Goal: Transaction & Acquisition: Purchase product/service

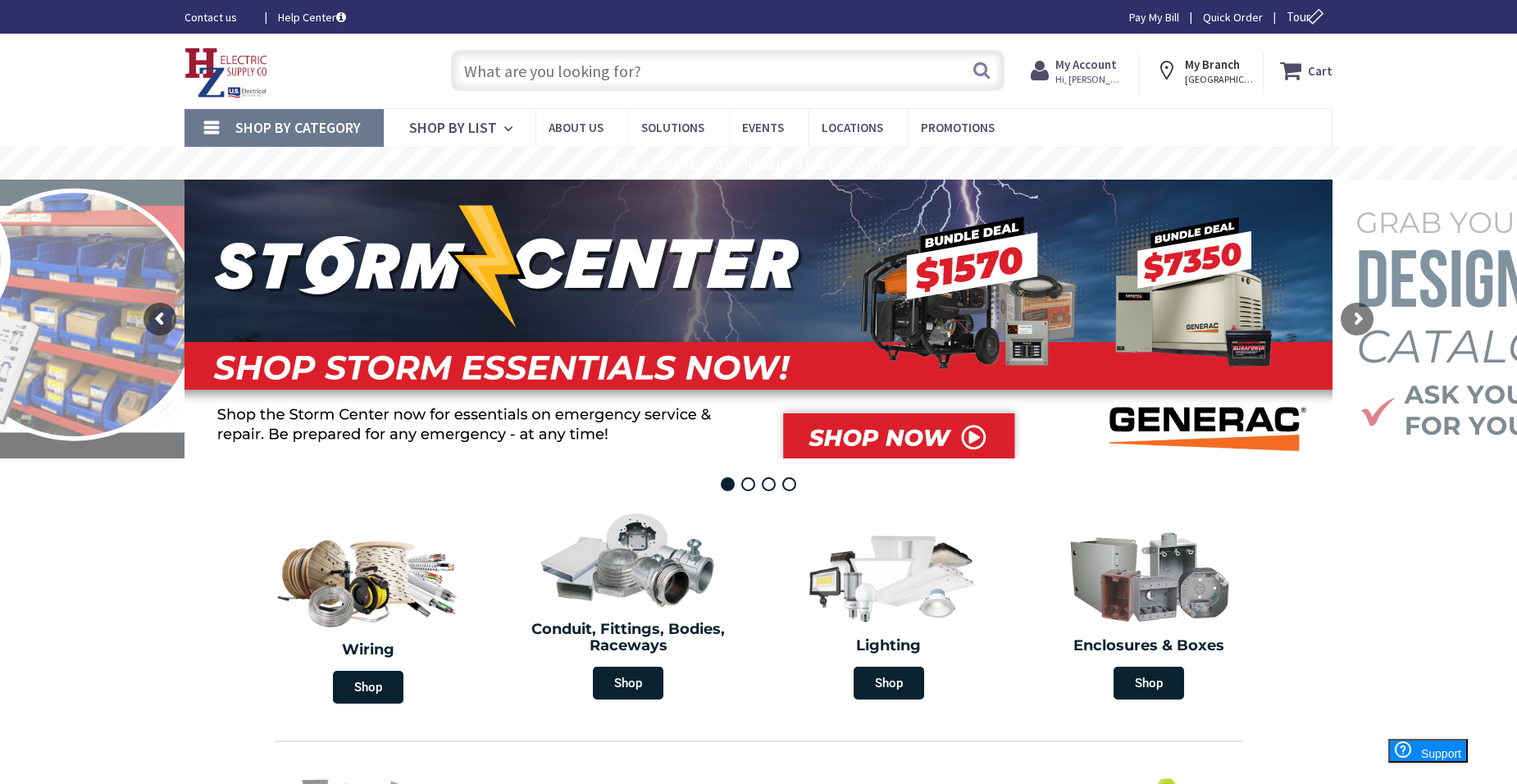
click at [522, 65] on input "text" at bounding box center [727, 71] width 554 height 41
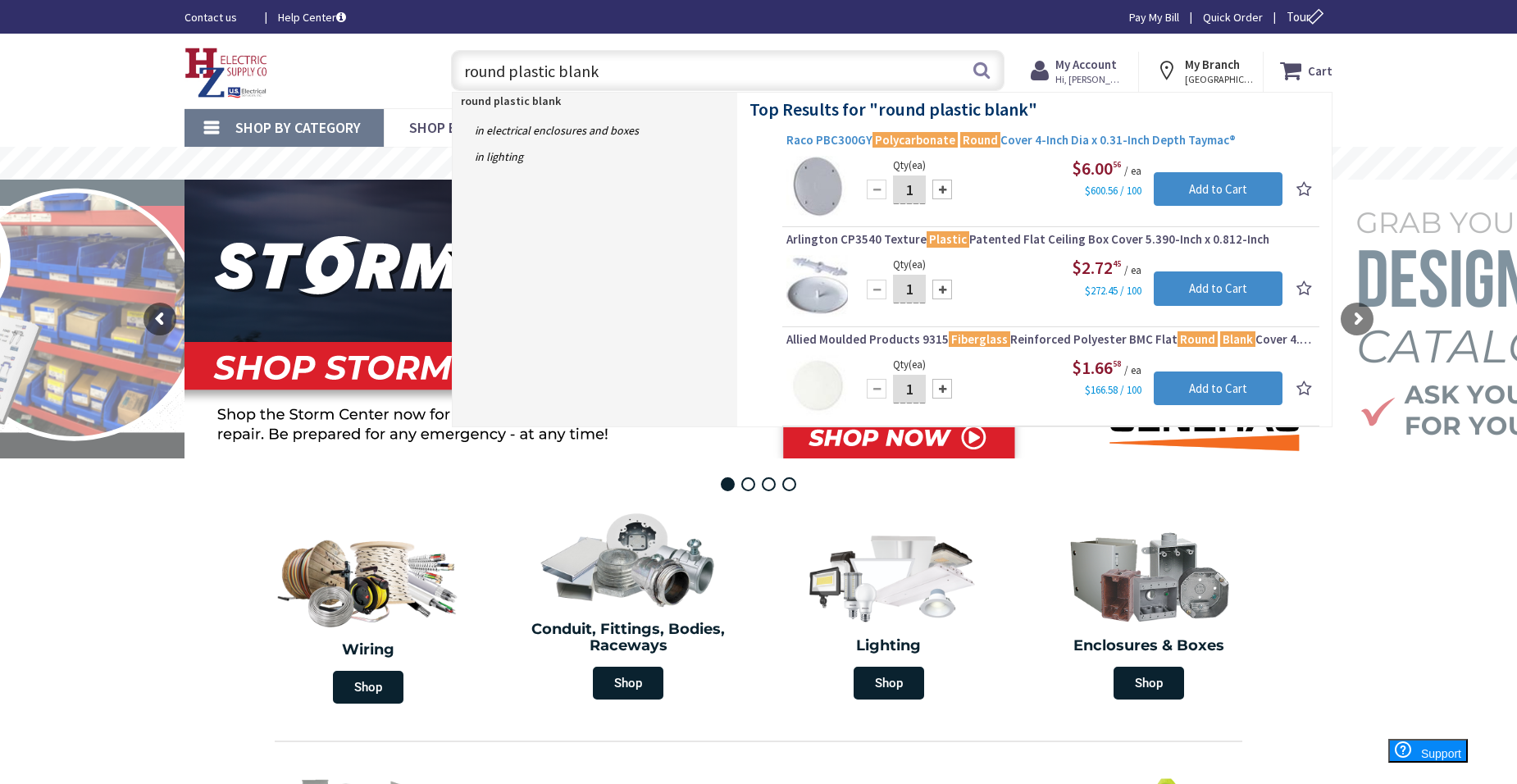
type input "round plastic blank"
click at [835, 141] on span "Raco PBC300GY Polycarbonate Round Cover 4-Inch Dia x 0.31-Inch Depth Taymac®" at bounding box center [1051, 139] width 529 height 16
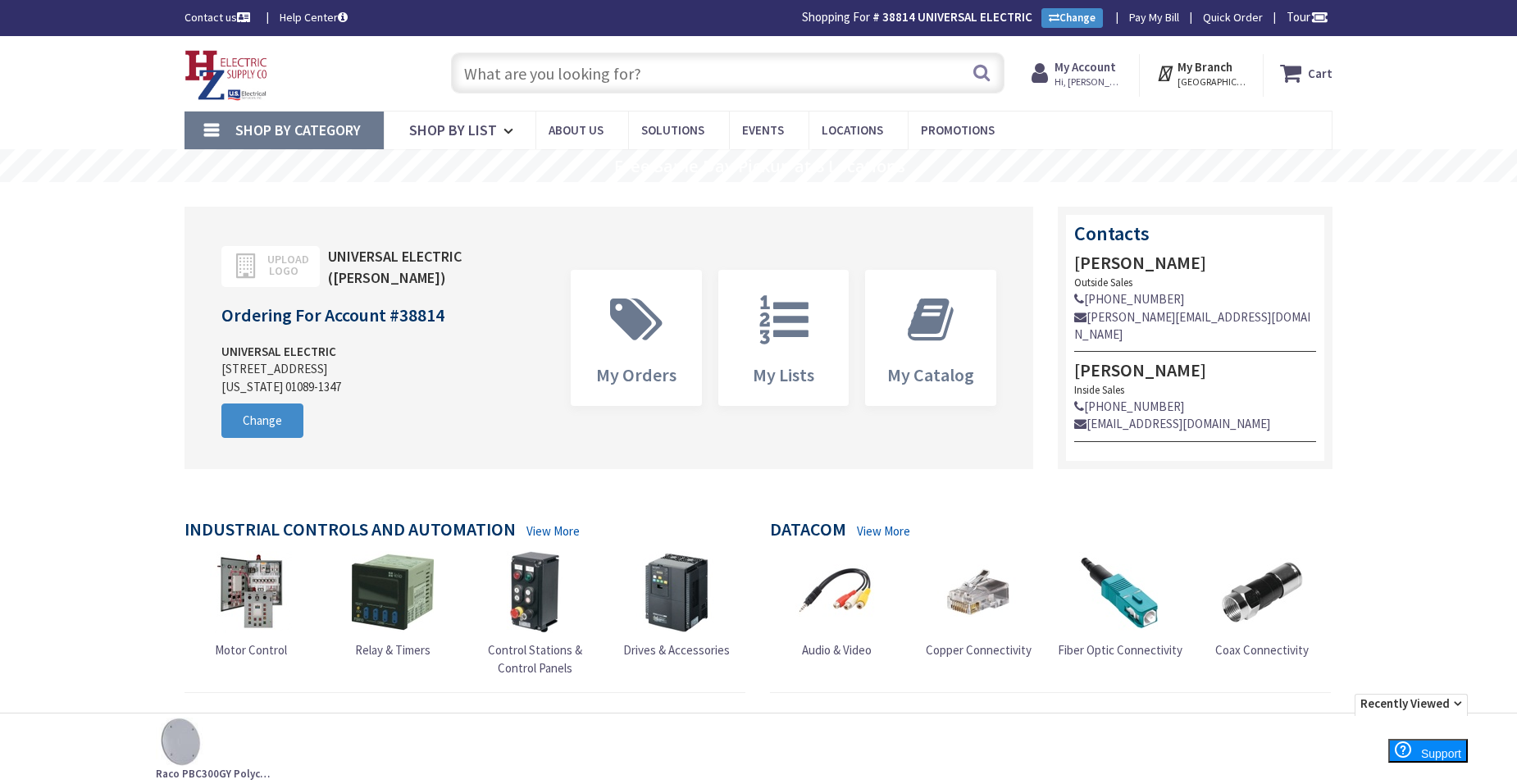
click at [530, 66] on input "text" at bounding box center [727, 73] width 554 height 41
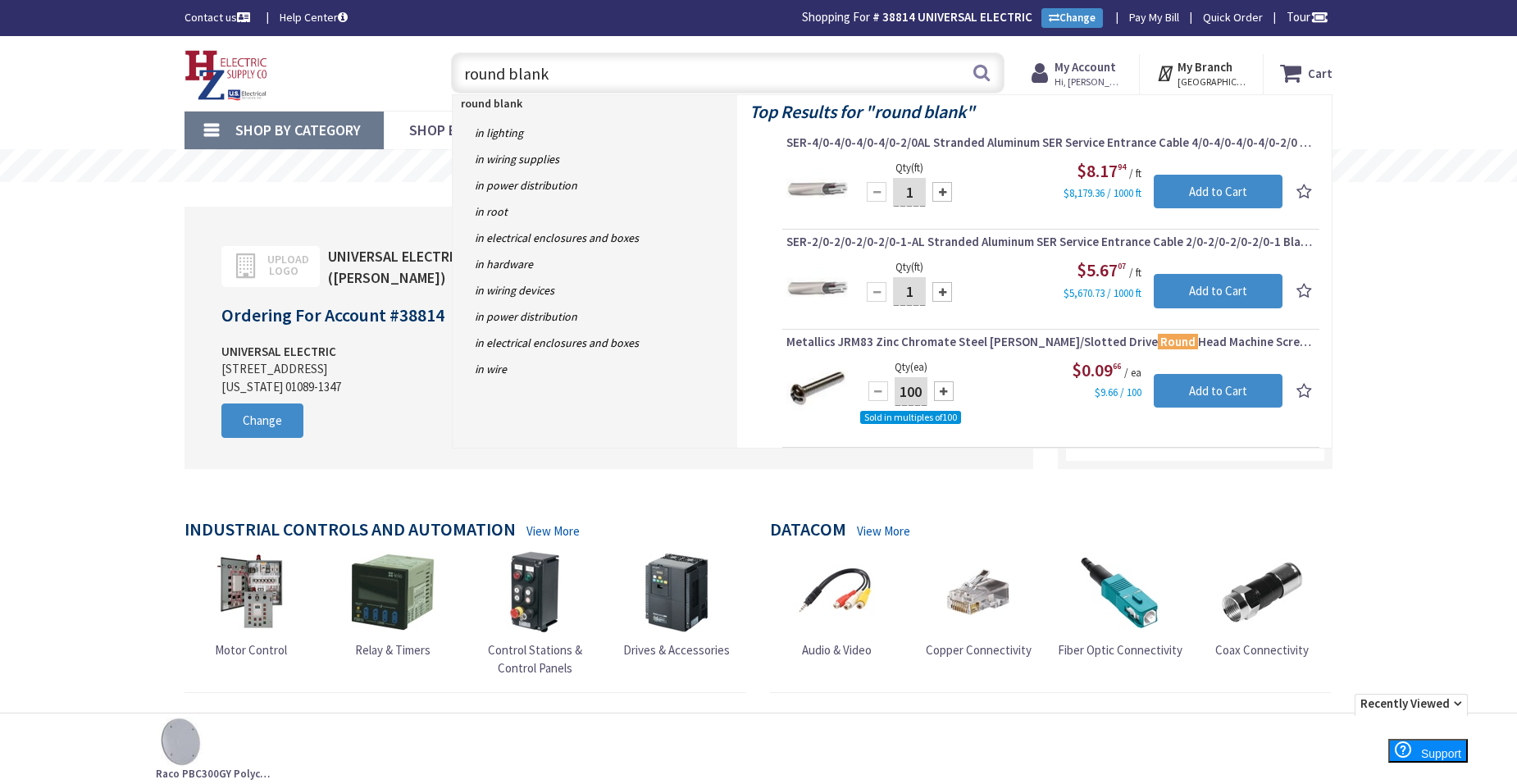
type input "round blank\"
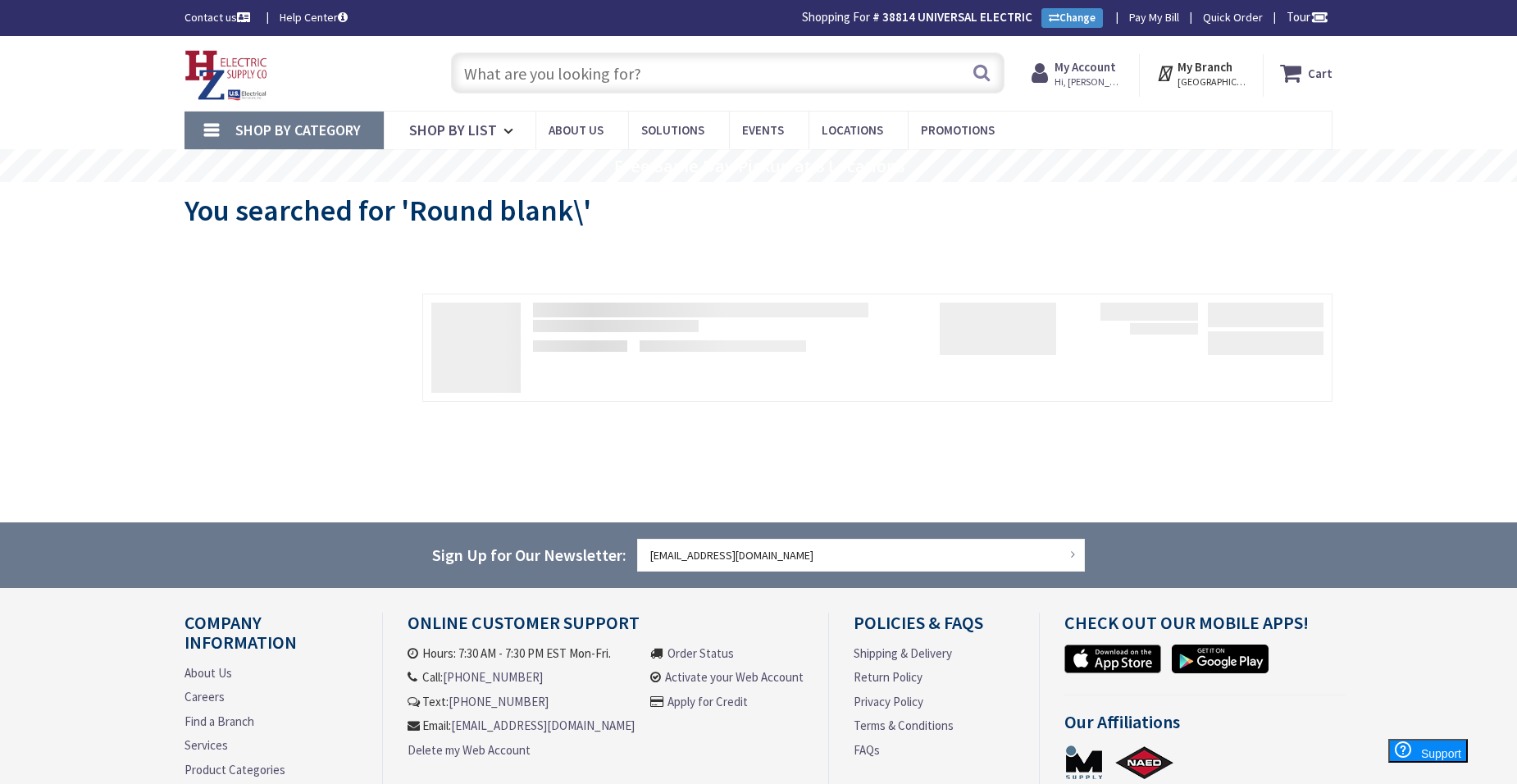
click at [576, 217] on span "You searched for 'Round blank\'" at bounding box center [388, 210] width 407 height 37
click at [605, 73] on input "text" at bounding box center [727, 73] width 554 height 41
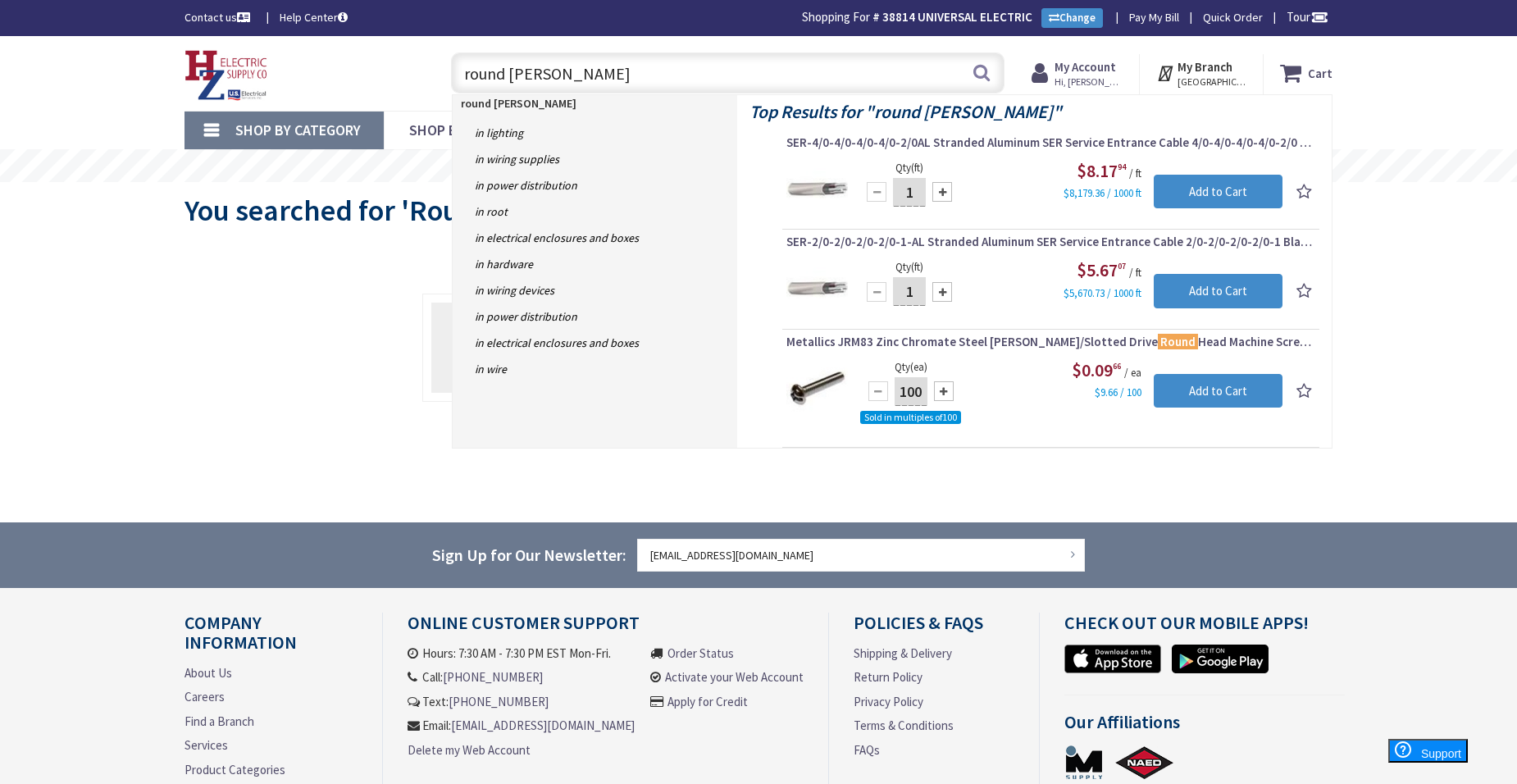
type input "round blank"
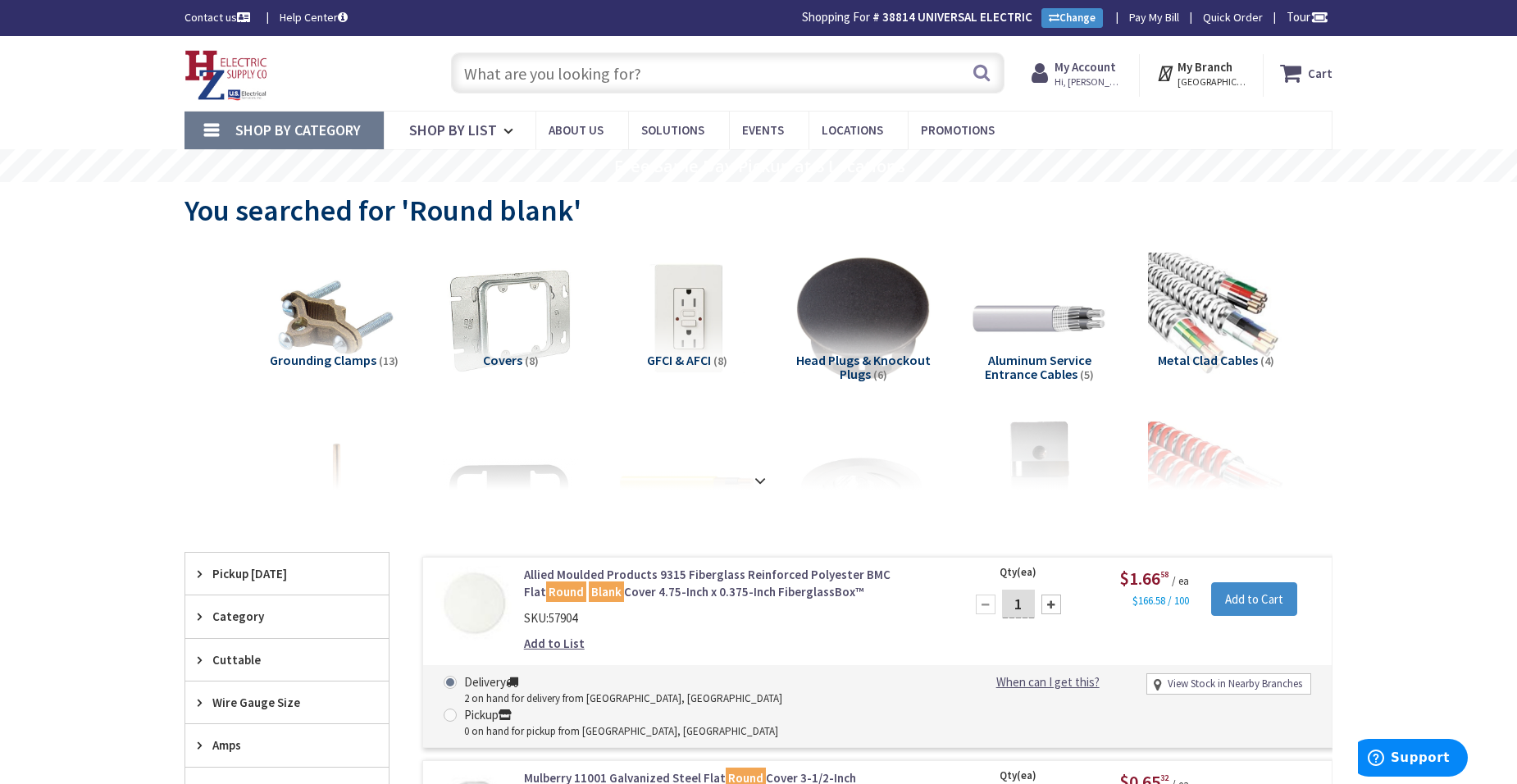
click at [530, 79] on input "text" at bounding box center [727, 73] width 554 height 41
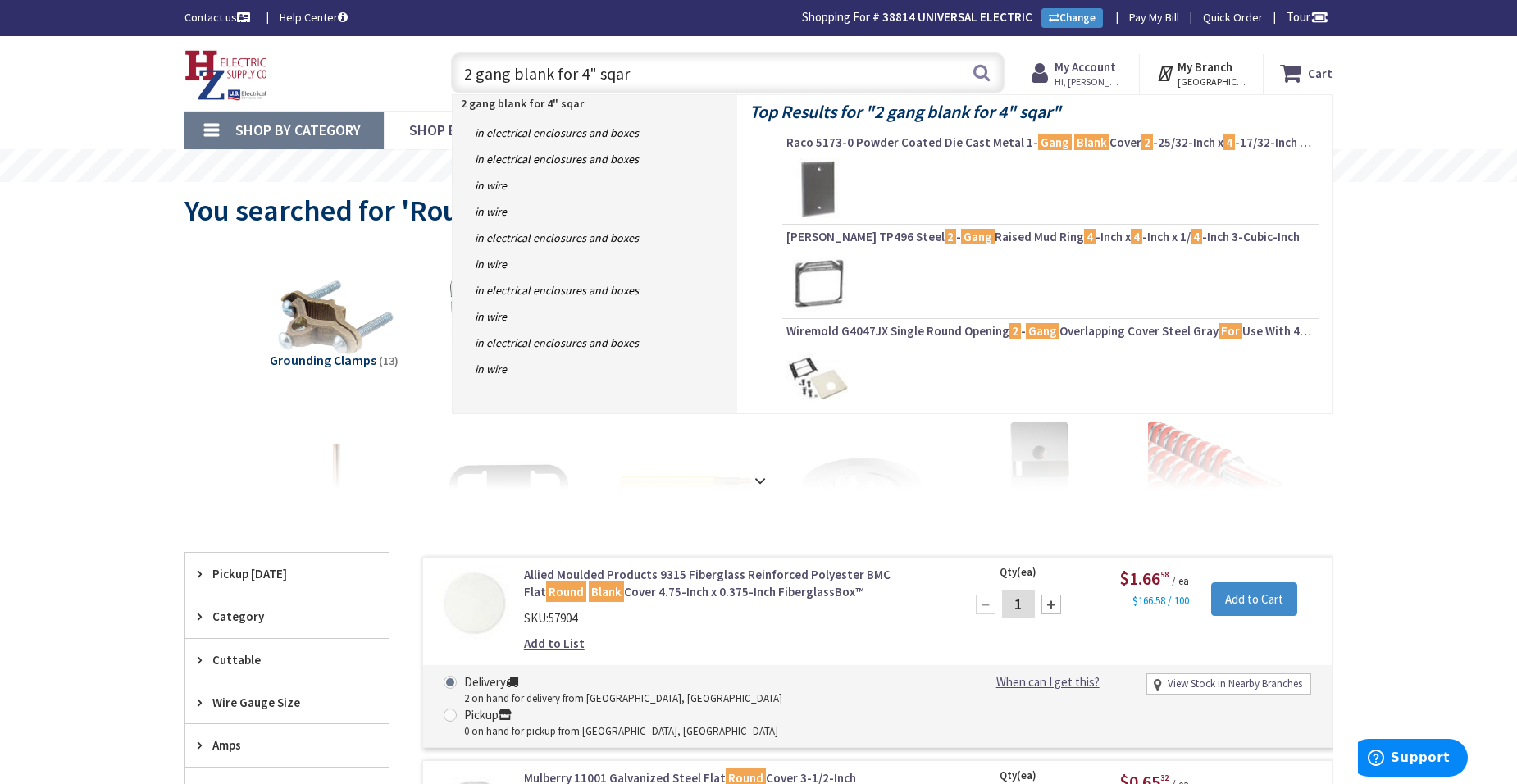
type input "2 gang blank for 4" sqare"
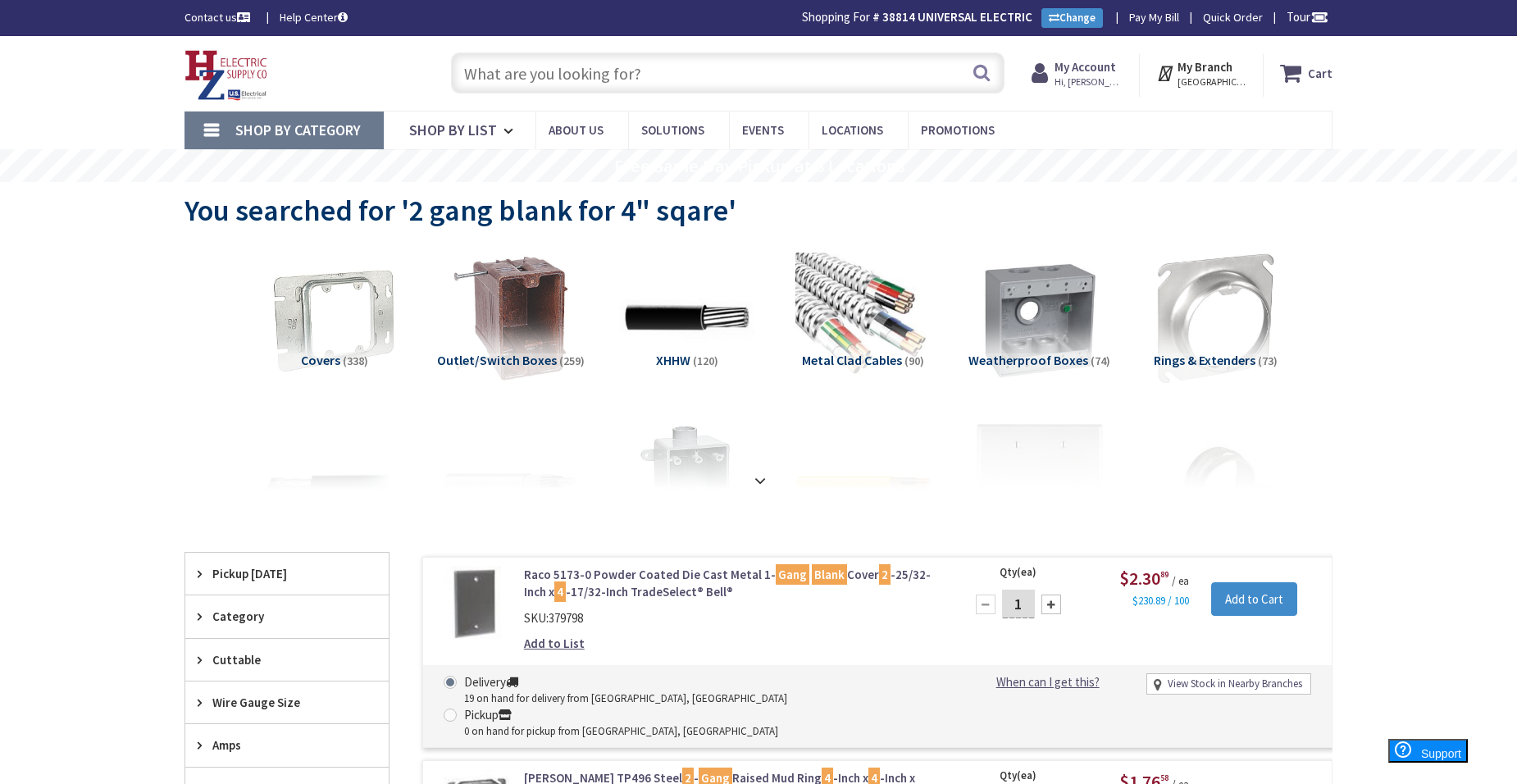
click at [560, 73] on input "text" at bounding box center [727, 73] width 554 height 41
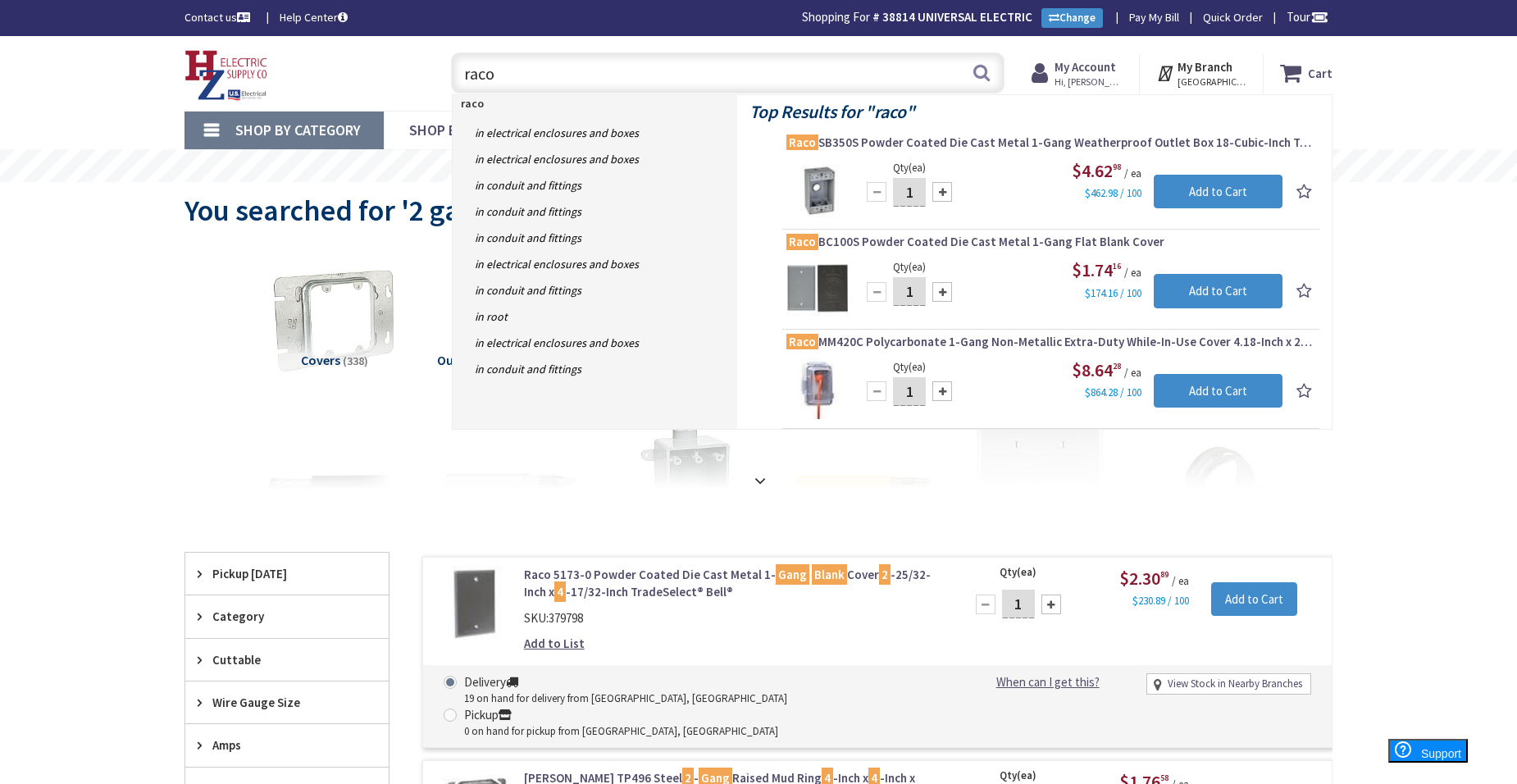
paste input "5374-0"
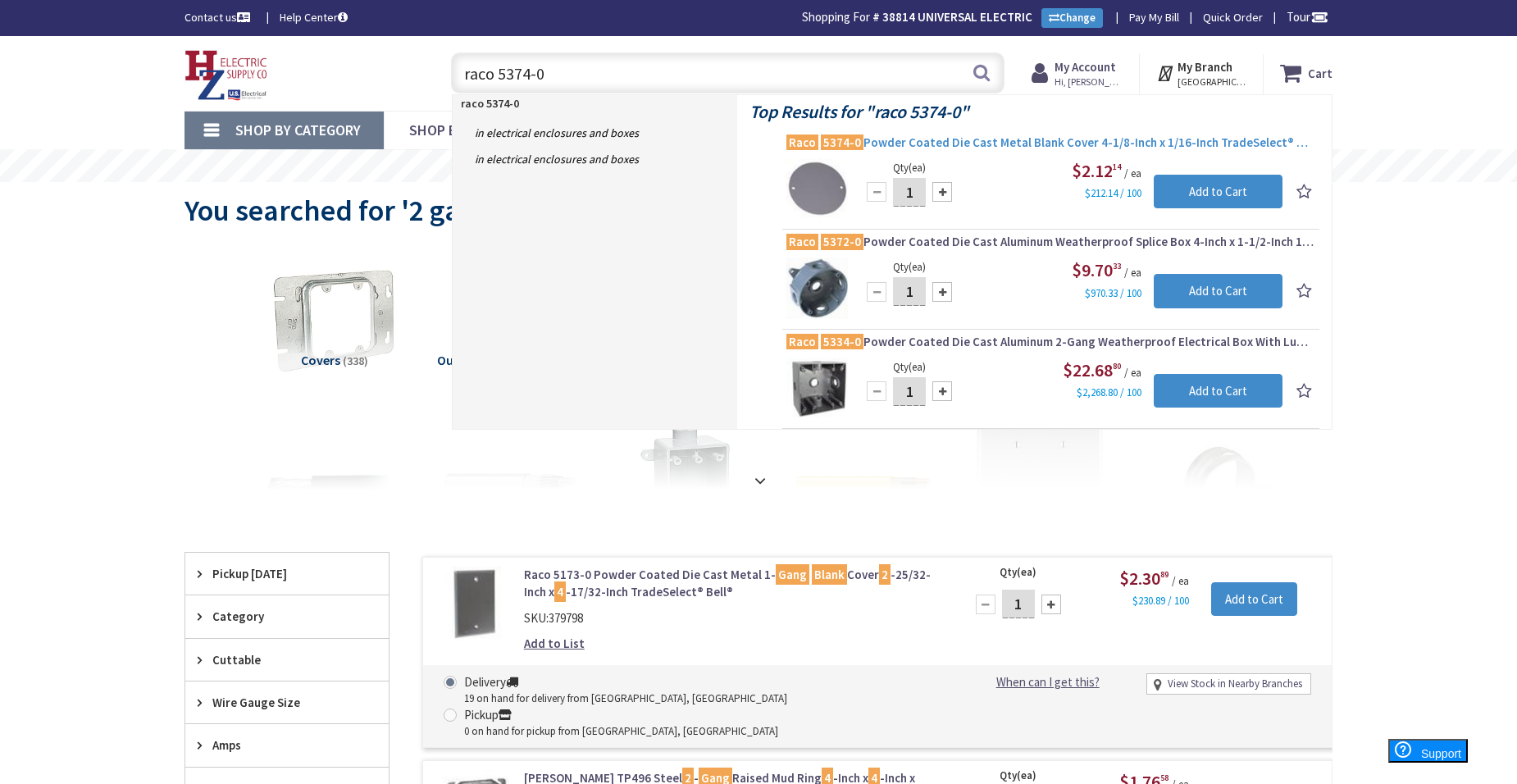
type input "raco 5374-0"
click at [975, 141] on span "Raco 5374-0 Powder Coated Die Cast Metal Blank Cover 4-1/8-Inch x 1/16-Inch Tra…" at bounding box center [1051, 142] width 529 height 16
